Goal: Task Accomplishment & Management: Manage account settings

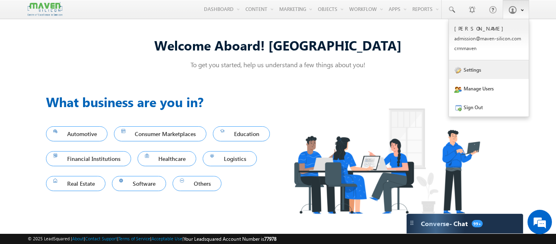
click at [485, 71] on link "Settings" at bounding box center [489, 69] width 80 height 19
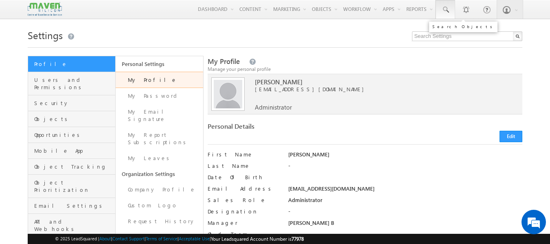
click at [444, 8] on span at bounding box center [445, 10] width 8 height 8
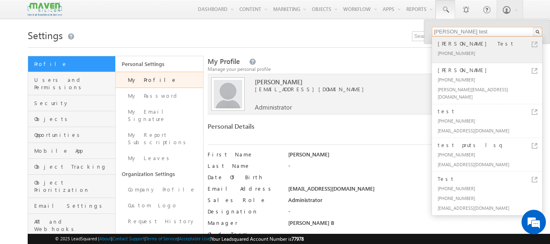
type input "srinath test"
click at [475, 54] on div "[PHONE_NUMBER]" at bounding box center [490, 53] width 109 height 10
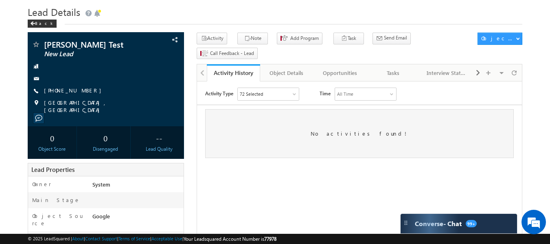
scroll to position [22, 0]
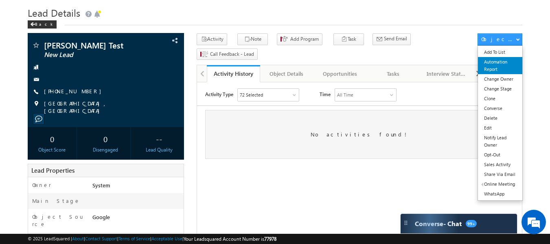
click at [490, 69] on link "Automation Report" at bounding box center [500, 65] width 44 height 17
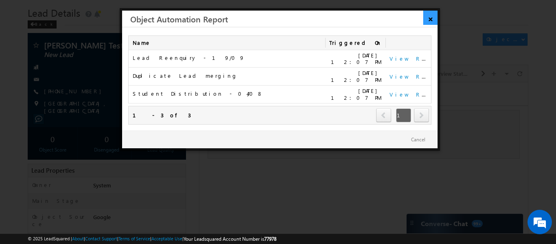
click at [429, 15] on link "×" at bounding box center [430, 18] width 14 height 14
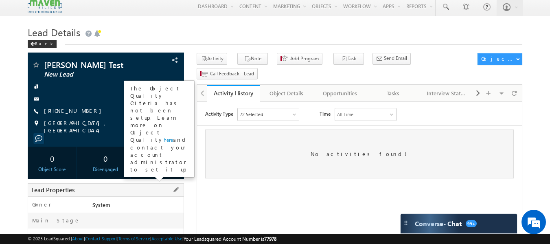
scroll to position [0, 0]
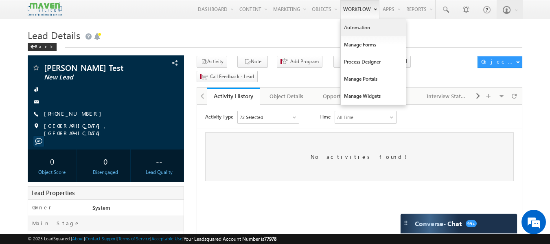
click at [359, 26] on link "Automation" at bounding box center [373, 27] width 65 height 17
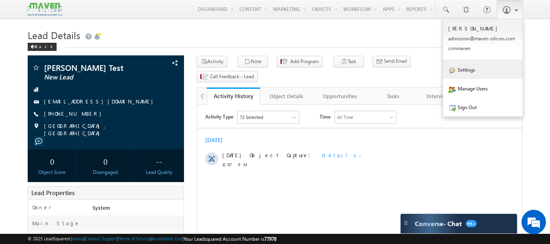
click at [477, 68] on link "Settings" at bounding box center [483, 69] width 80 height 19
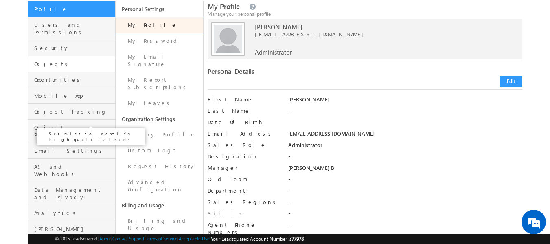
scroll to position [55, 0]
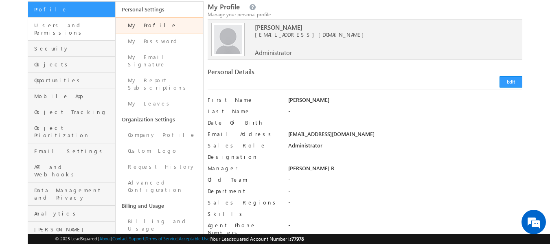
click at [76, 32] on link "Users and Permissions" at bounding box center [71, 28] width 87 height 23
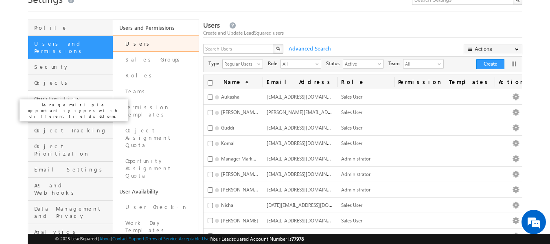
click at [70, 95] on span "Opportunities" at bounding box center [72, 98] width 77 height 7
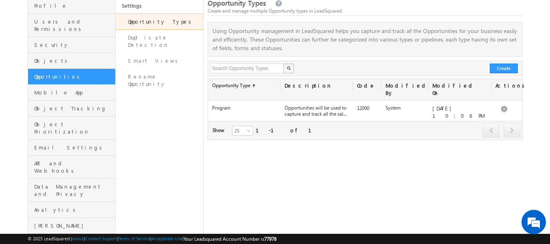
scroll to position [26, 0]
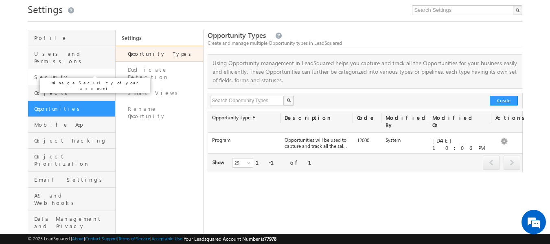
click at [75, 73] on span "Security" at bounding box center [73, 76] width 79 height 7
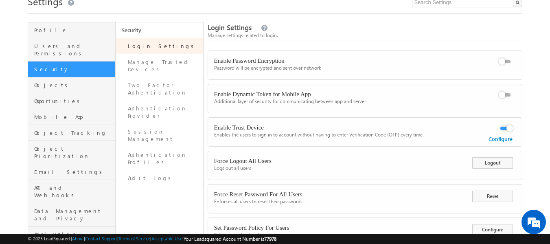
scroll to position [34, 0]
click at [72, 35] on link "Profile" at bounding box center [71, 30] width 87 height 16
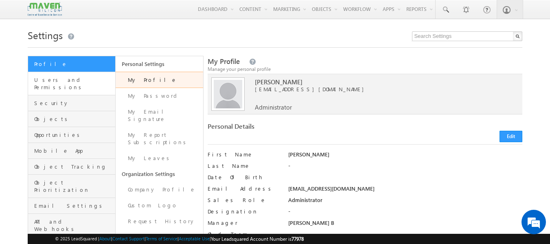
click at [76, 86] on link "Users and Permissions" at bounding box center [71, 83] width 87 height 23
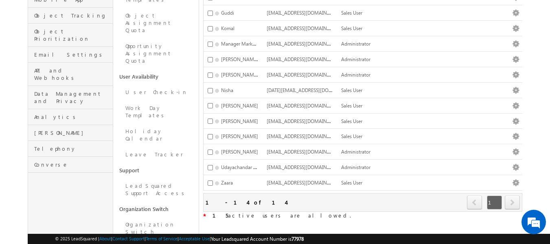
scroll to position [151, 0]
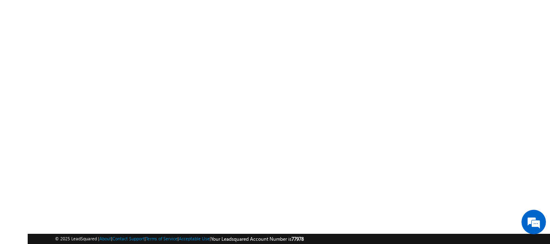
scroll to position [0, 0]
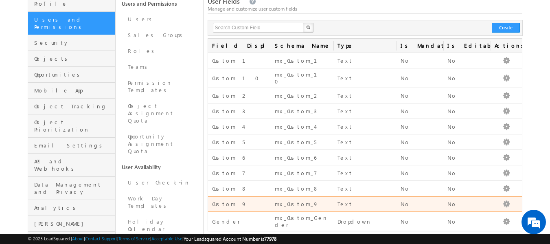
scroll to position [60, 0]
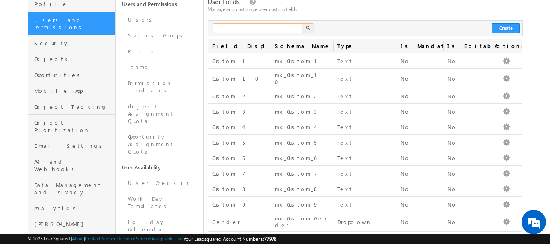
click at [277, 33] on input "text" at bounding box center [258, 28] width 91 height 10
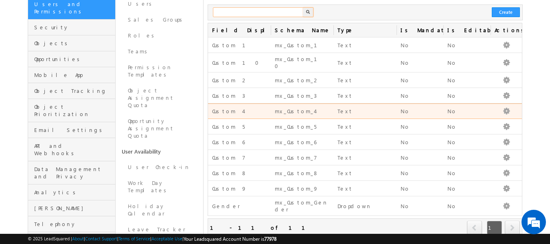
scroll to position [75, 0]
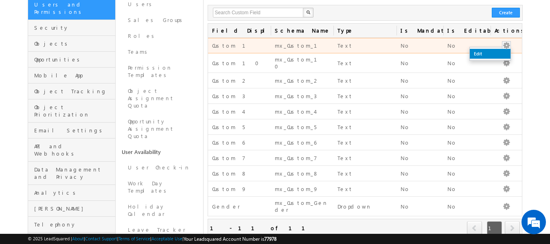
click at [488, 54] on link "Edit" at bounding box center [490, 54] width 41 height 10
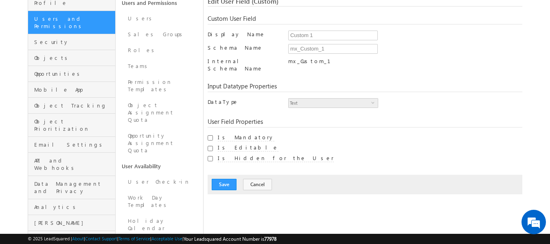
scroll to position [61, 0]
click at [261, 179] on button "Cancel" at bounding box center [257, 184] width 29 height 11
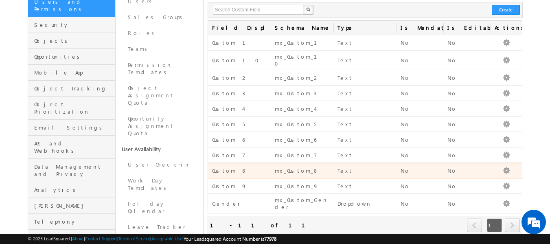
scroll to position [39, 0]
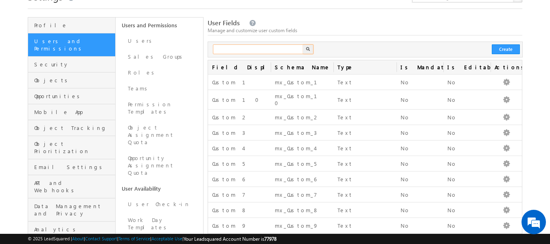
click at [255, 48] on input "text" at bounding box center [258, 49] width 91 height 10
type input "p"
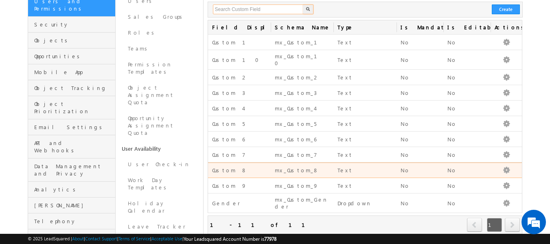
scroll to position [79, 0]
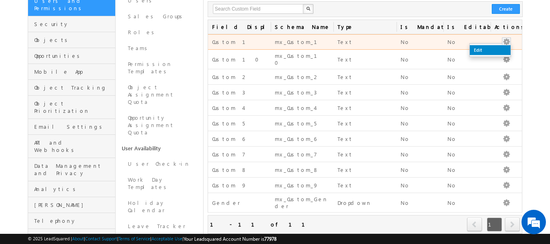
click at [485, 51] on link "Edit" at bounding box center [490, 50] width 41 height 10
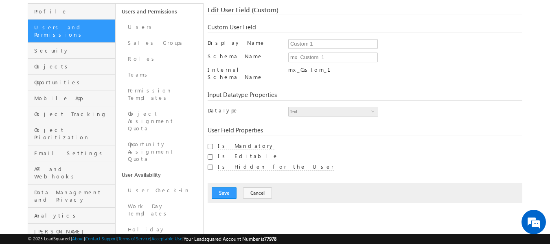
scroll to position [53, 0]
click at [260, 187] on button "Cancel" at bounding box center [257, 192] width 29 height 11
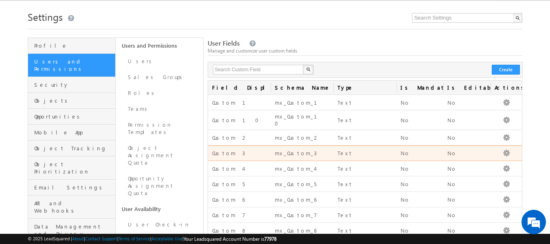
scroll to position [0, 0]
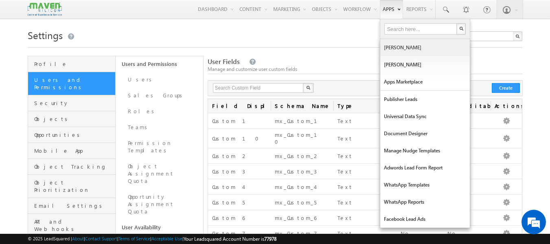
click at [389, 51] on link "[PERSON_NAME]" at bounding box center [425, 47] width 90 height 17
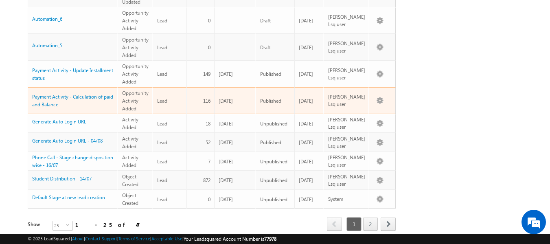
scroll to position [445, 0]
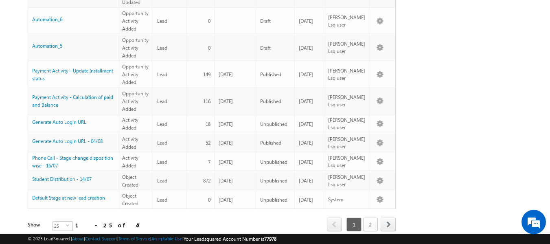
click at [365, 217] on link "2" at bounding box center [370, 224] width 15 height 14
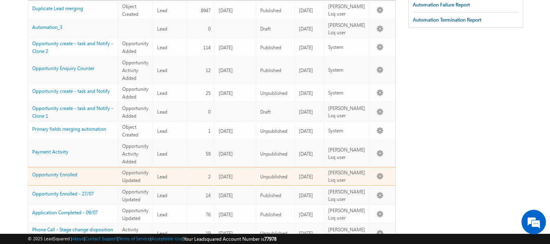
scroll to position [0, 0]
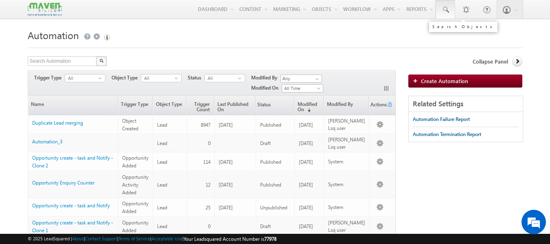
click at [442, 9] on span at bounding box center [445, 10] width 8 height 8
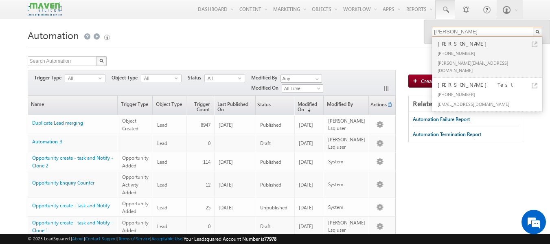
type input "srinath.sri."
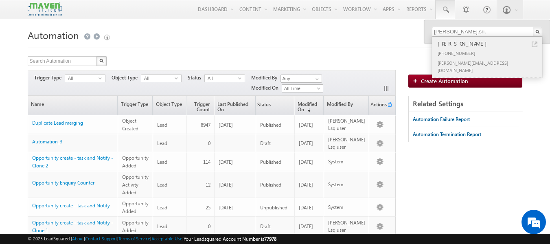
click at [440, 50] on div "[PHONE_NUMBER]" at bounding box center [490, 53] width 109 height 10
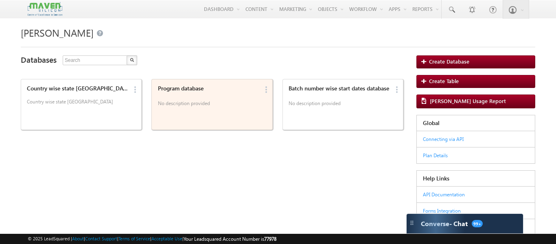
click at [201, 98] on div "Program database No description provided" at bounding box center [207, 97] width 104 height 28
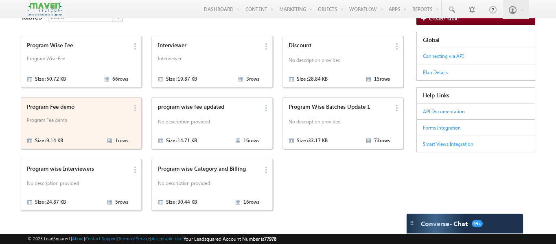
scroll to position [44, 0]
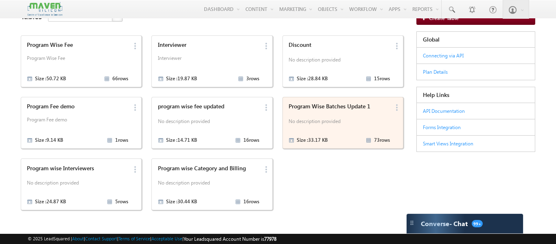
click at [351, 121] on p "No description provided" at bounding box center [339, 122] width 101 height 12
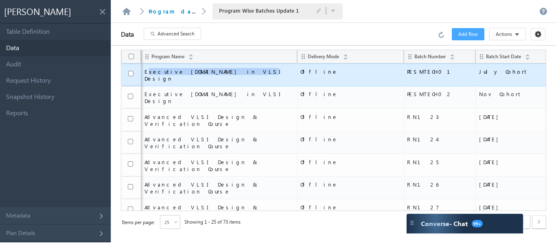
drag, startPoint x: 146, startPoint y: 72, endPoint x: 218, endPoint y: 68, distance: 71.8
click at [218, 68] on td "Executive M.Tech in VLSI Design" at bounding box center [219, 74] width 156 height 23
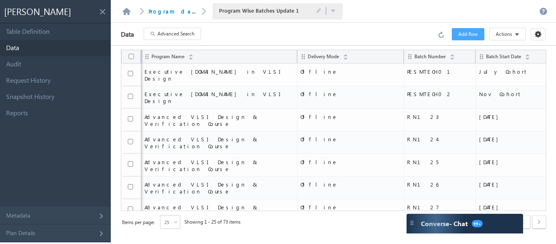
click at [242, 29] on div "Data Advanced Search Error processing your request. Add Row Actions Import via …" at bounding box center [333, 34] width 445 height 23
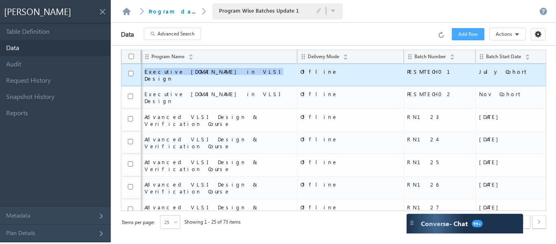
drag, startPoint x: 142, startPoint y: 73, endPoint x: 221, endPoint y: 80, distance: 79.2
click at [221, 80] on td "Executive M.Tech in VLSI Design" at bounding box center [219, 74] width 156 height 23
copy span "Executive M.Tech in VLSI Design"
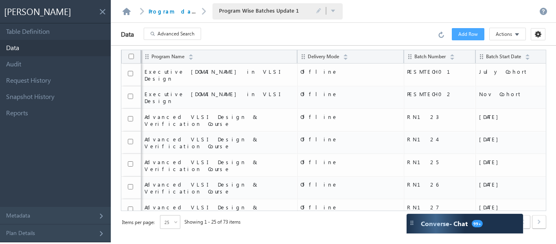
click at [129, 19] on section "Program database Program Wise Batches Update 1 Program Wise Batches Update 1 Sa…" at bounding box center [231, 11] width 223 height 16
click at [129, 15] on span at bounding box center [127, 11] width 14 height 11
click at [128, 14] on link at bounding box center [127, 11] width 10 height 7
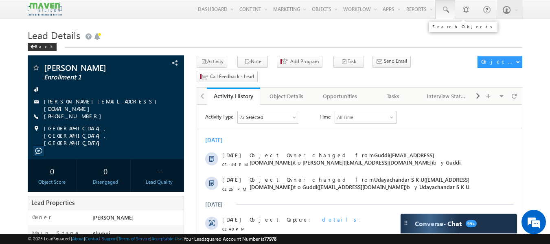
click at [443, 11] on span at bounding box center [445, 10] width 8 height 8
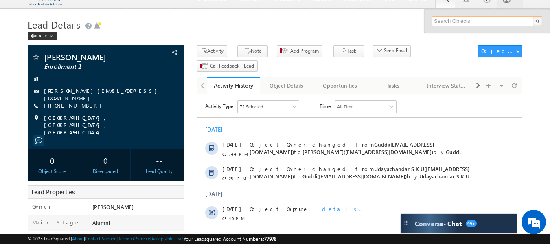
scroll to position [1, 0]
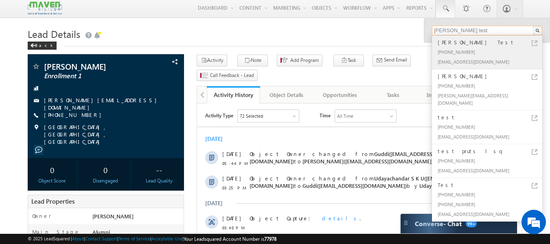
type input "srinath test"
click at [447, 48] on div "[PHONE_NUMBER]" at bounding box center [490, 52] width 109 height 10
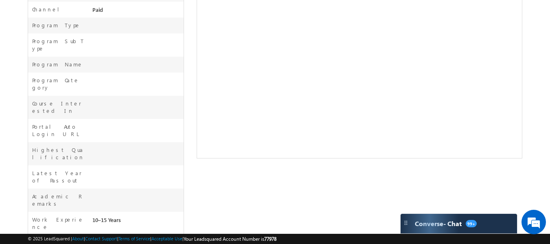
scroll to position [276, 0]
click at [110, 73] on div "Program Category" at bounding box center [106, 84] width 156 height 23
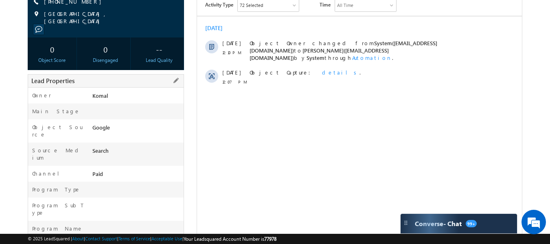
scroll to position [139, 0]
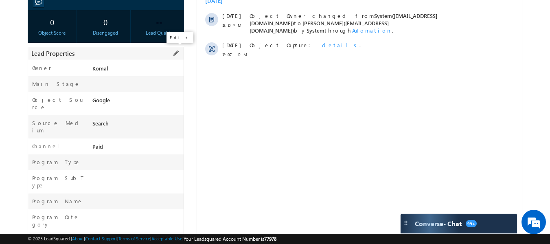
click at [175, 53] on span at bounding box center [175, 53] width 9 height 9
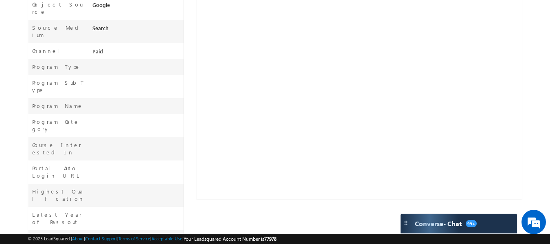
scroll to position [249, 0]
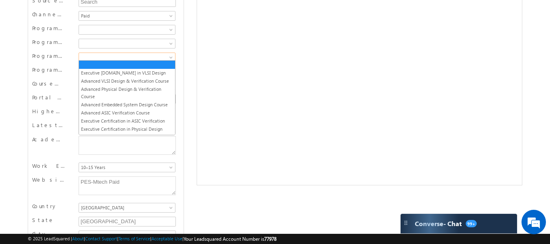
click at [120, 54] on span at bounding box center [126, 57] width 94 height 7
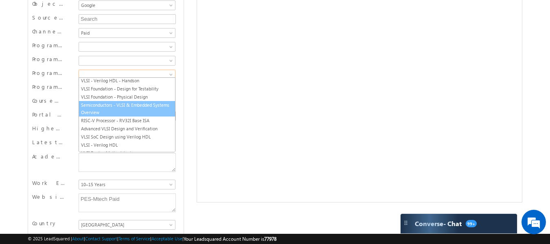
scroll to position [232, 0]
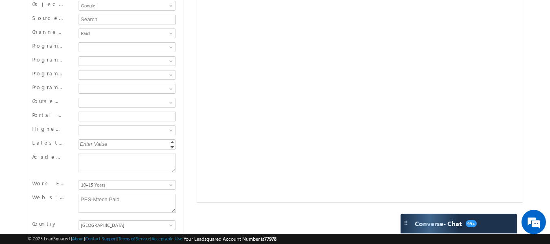
click at [8, 70] on body "Menu Srinath admis sion@ maven -sili con.c om" at bounding box center [275, 29] width 550 height 523
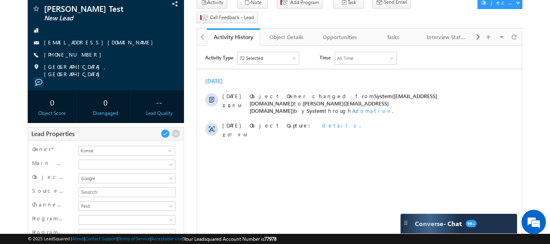
scroll to position [62, 0]
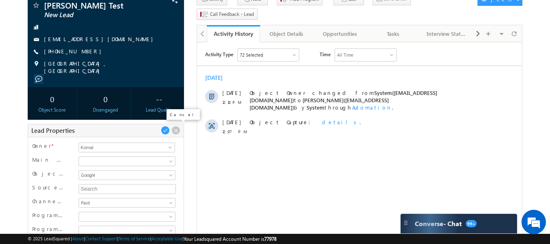
click at [173, 131] on span at bounding box center [175, 130] width 9 height 9
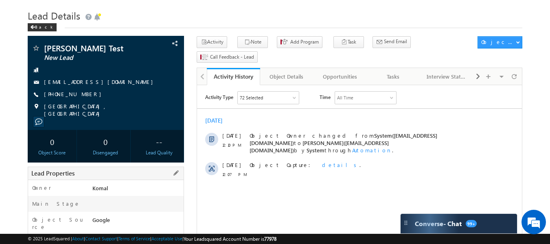
scroll to position [0, 0]
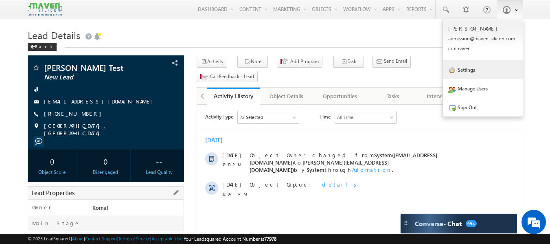
click at [472, 75] on link "Settings" at bounding box center [483, 69] width 80 height 19
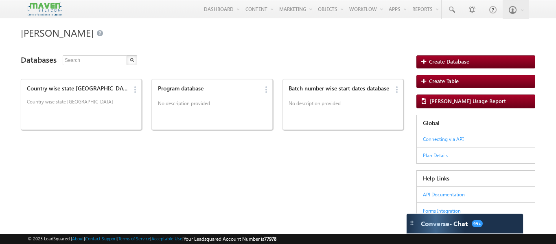
click at [277, 110] on div "Country wise state wise City Country wise state wise City Edit Delete Program d…" at bounding box center [212, 103] width 383 height 54
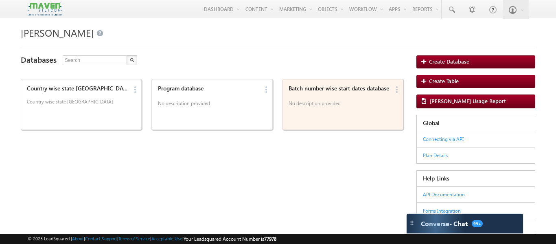
click at [306, 111] on p "No description provided" at bounding box center [339, 104] width 101 height 12
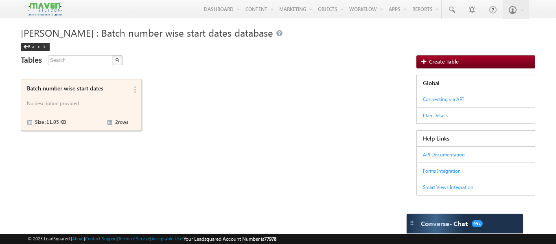
click at [117, 89] on div "Batch number wise start dates" at bounding box center [77, 88] width 101 height 7
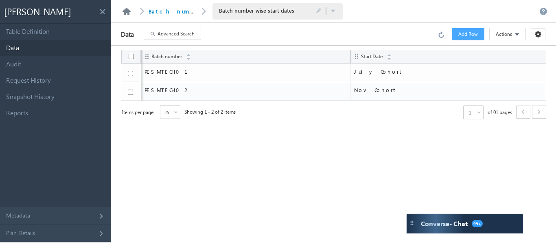
click at [129, 10] on link at bounding box center [127, 11] width 10 height 7
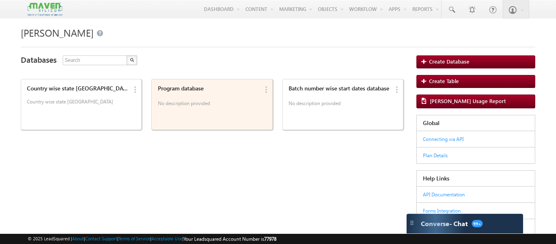
click at [199, 106] on p "No description provided" at bounding box center [208, 104] width 101 height 12
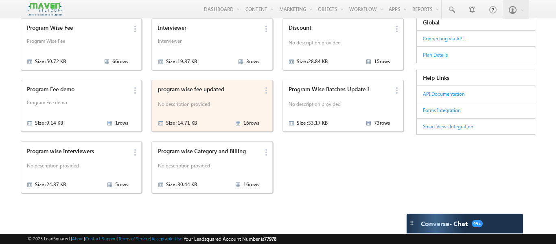
scroll to position [61, 0]
click at [203, 104] on p "No description provided" at bounding box center [208, 105] width 101 height 12
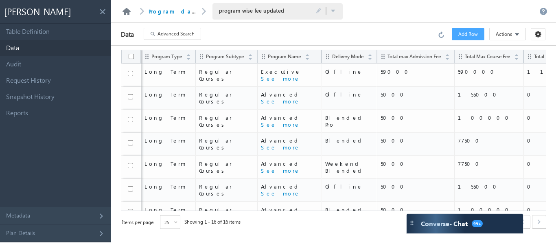
click at [130, 9] on link at bounding box center [127, 11] width 10 height 7
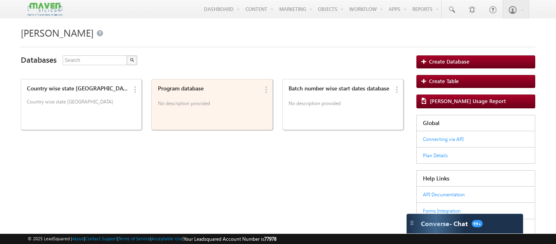
click at [155, 107] on div "Program database No description provided" at bounding box center [207, 97] width 104 height 28
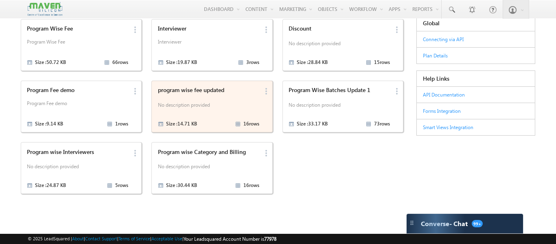
scroll to position [59, 0]
click at [197, 102] on p "No description provided" at bounding box center [208, 107] width 101 height 12
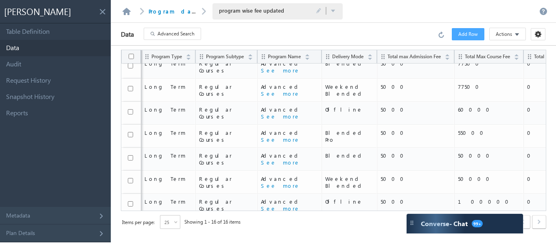
scroll to position [227, 0]
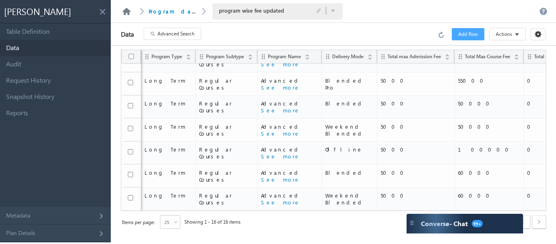
click at [131, 10] on link at bounding box center [127, 11] width 10 height 7
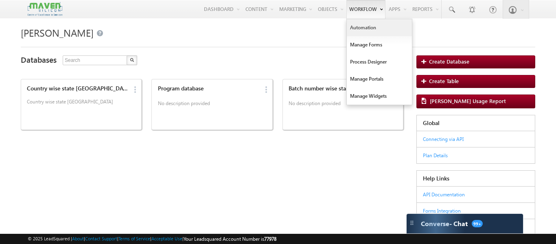
click at [357, 26] on link "Automation" at bounding box center [379, 27] width 65 height 17
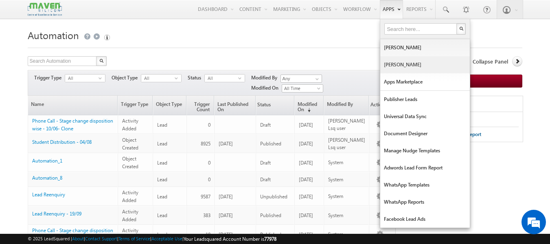
click at [391, 56] on link "[PERSON_NAME]" at bounding box center [425, 64] width 90 height 17
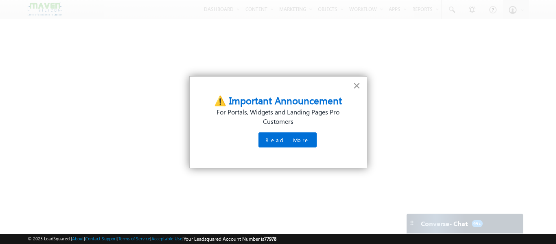
click at [354, 87] on button "×" at bounding box center [357, 85] width 8 height 13
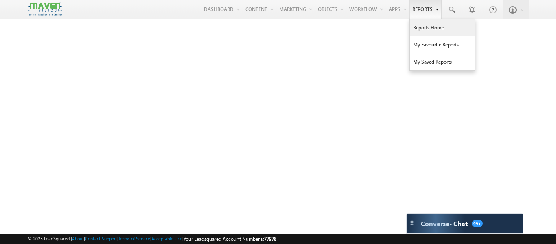
click at [431, 27] on link "Reports Home" at bounding box center [442, 27] width 65 height 17
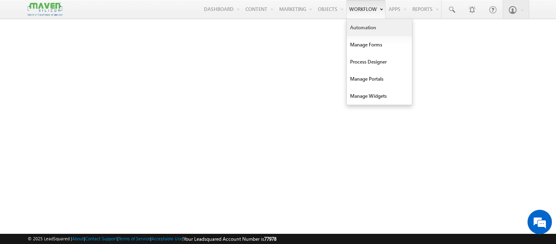
click at [362, 27] on link "Automation" at bounding box center [379, 27] width 65 height 17
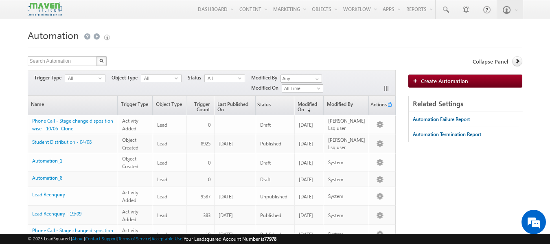
click at [287, 35] on h1 "Automation" at bounding box center [275, 34] width 495 height 16
click at [450, 11] on link at bounding box center [445, 9] width 20 height 19
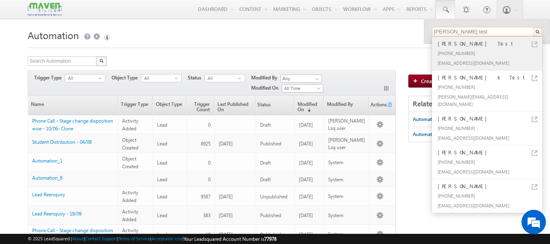
type input "srinath test"
click at [454, 43] on div "Srinath Test" at bounding box center [490, 43] width 109 height 9
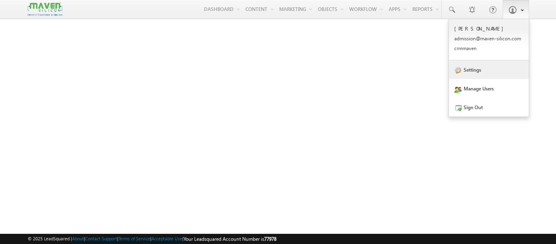
click at [486, 70] on link "Settings" at bounding box center [489, 69] width 80 height 19
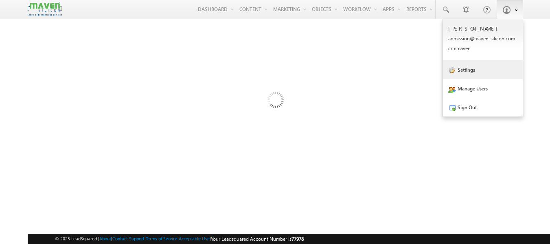
click at [483, 78] on link "Settings" at bounding box center [483, 69] width 80 height 19
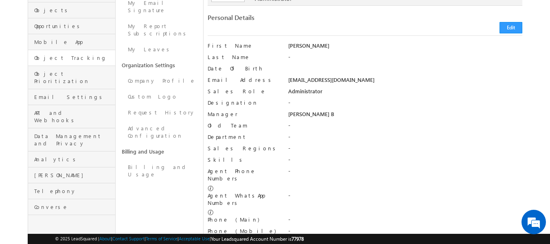
scroll to position [62, 0]
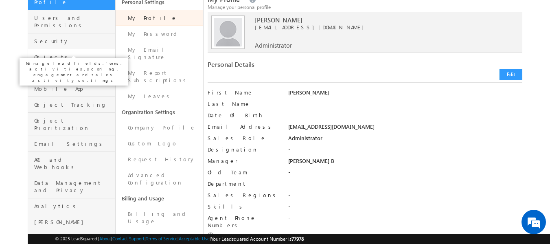
click at [74, 53] on span "Objects" at bounding box center [73, 56] width 79 height 7
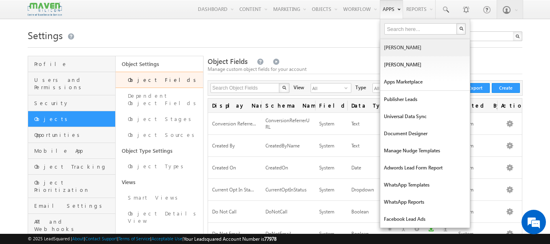
click at [388, 51] on link "[PERSON_NAME]" at bounding box center [425, 47] width 90 height 17
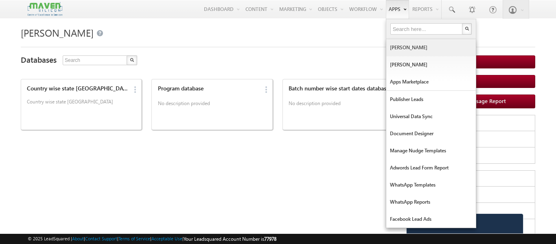
click at [394, 51] on link "[PERSON_NAME]" at bounding box center [431, 47] width 90 height 17
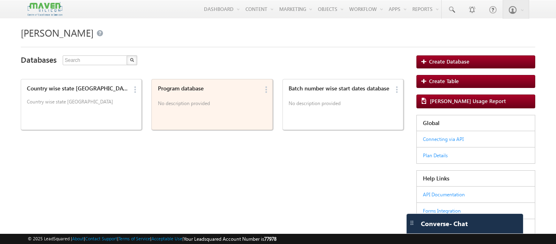
click at [227, 102] on p "No description provided" at bounding box center [208, 104] width 101 height 12
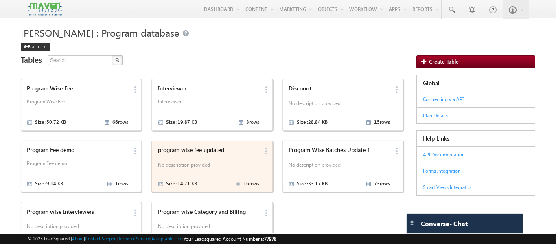
click at [215, 151] on div "program wise fee updated" at bounding box center [208, 150] width 101 height 7
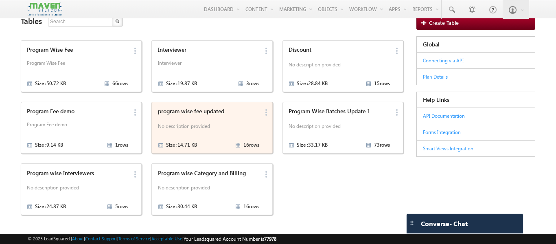
scroll to position [39, 0]
click at [217, 117] on div "program wise fee updated No description provided Size : 14.71 KB 16 rows" at bounding box center [207, 127] width 104 height 44
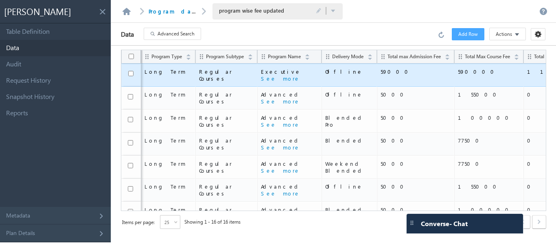
click at [265, 72] on span "Executive M.Tech in VLSI Design" at bounding box center [289, 71] width 57 height 7
click at [267, 75] on button "See more" at bounding box center [280, 78] width 39 height 7
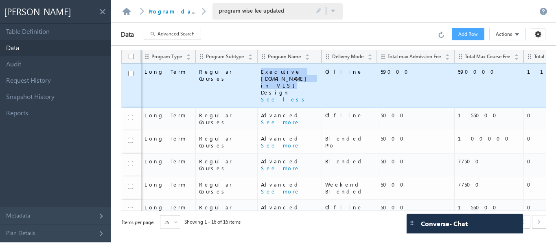
drag, startPoint x: 289, startPoint y: 82, endPoint x: 259, endPoint y: 72, distance: 32.2
click at [259, 72] on td "Executive M.Tech in VLSI Design See less" at bounding box center [289, 85] width 64 height 44
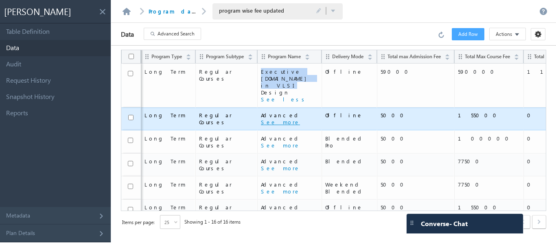
click at [278, 118] on button "See more" at bounding box center [280, 121] width 39 height 7
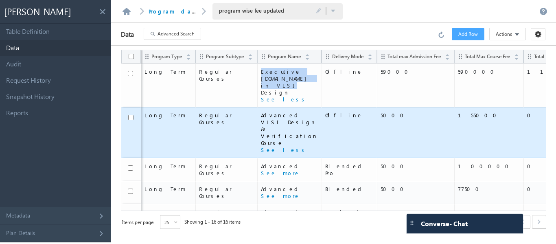
copy span "Executive [DOMAIN_NAME] in VLSI Design"
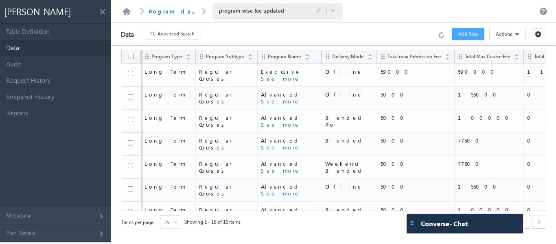
click at [133, 13] on span at bounding box center [127, 11] width 14 height 11
click at [129, 12] on link at bounding box center [127, 11] width 10 height 7
click at [125, 13] on link at bounding box center [127, 11] width 10 height 7
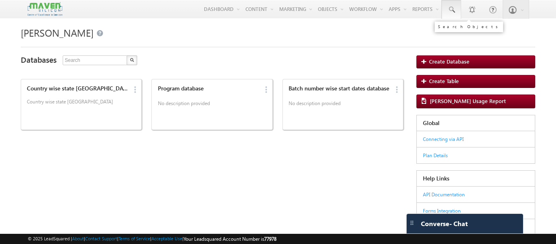
click at [449, 15] on link at bounding box center [452, 9] width 20 height 19
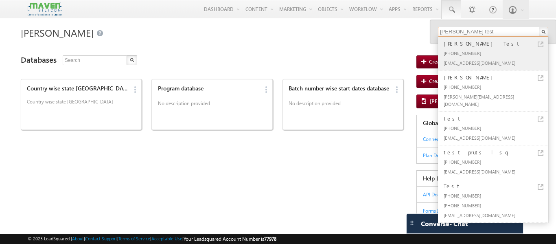
type input "[PERSON_NAME] test"
click at [449, 52] on div "[PHONE_NUMBER]" at bounding box center [496, 53] width 109 height 10
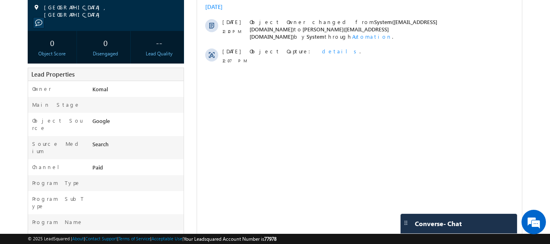
scroll to position [122, 0]
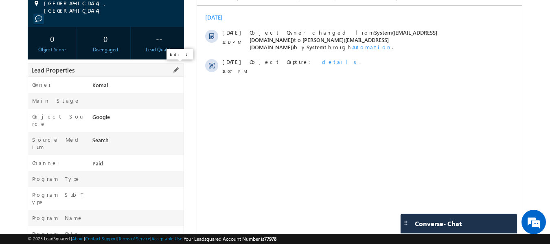
click at [177, 70] on span at bounding box center [175, 70] width 9 height 9
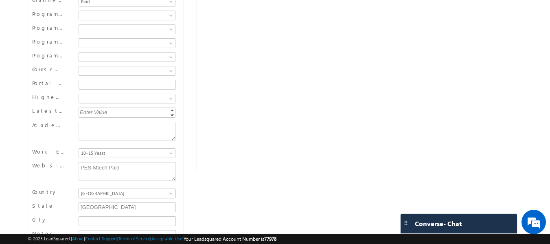
scroll to position [262, 0]
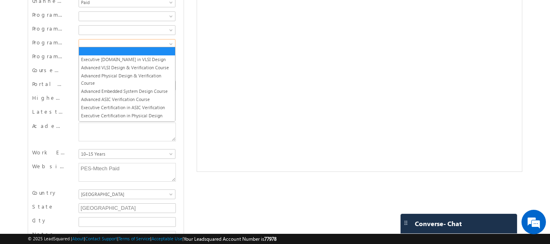
click at [126, 44] on span at bounding box center [126, 43] width 94 height 7
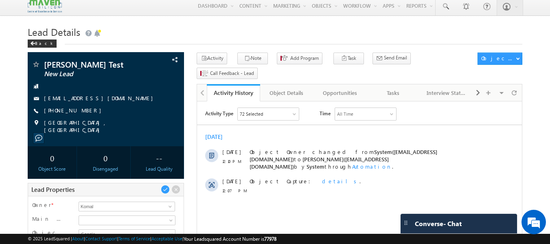
scroll to position [0, 0]
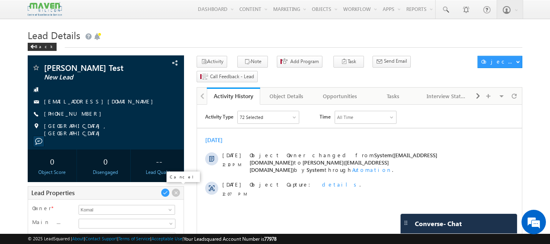
click at [178, 191] on span at bounding box center [175, 192] width 9 height 9
